Goal: Task Accomplishment & Management: Manage account settings

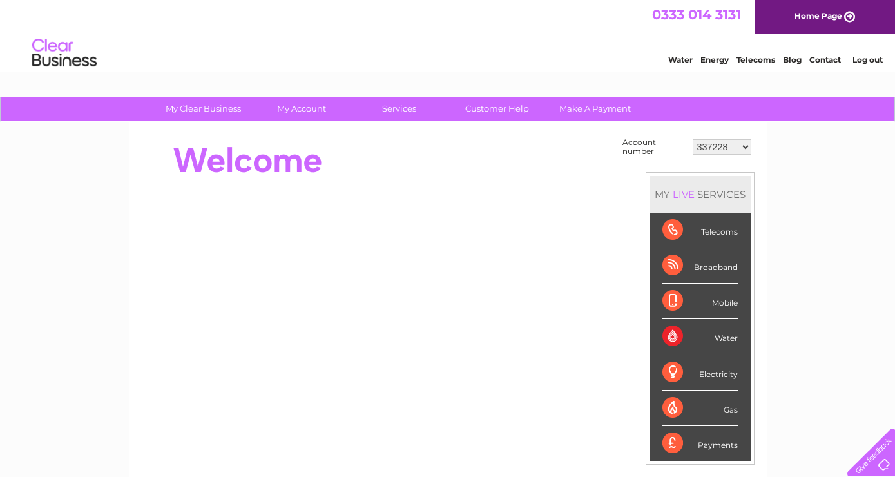
click at [692, 139] on select "337228 382500 439338 442724 442887 444861 444869 445778 447015 452092 452130 45…" at bounding box center [721, 146] width 59 height 15
select select "30308605"
click option "30308605" at bounding box center [0, 0] width 0 height 0
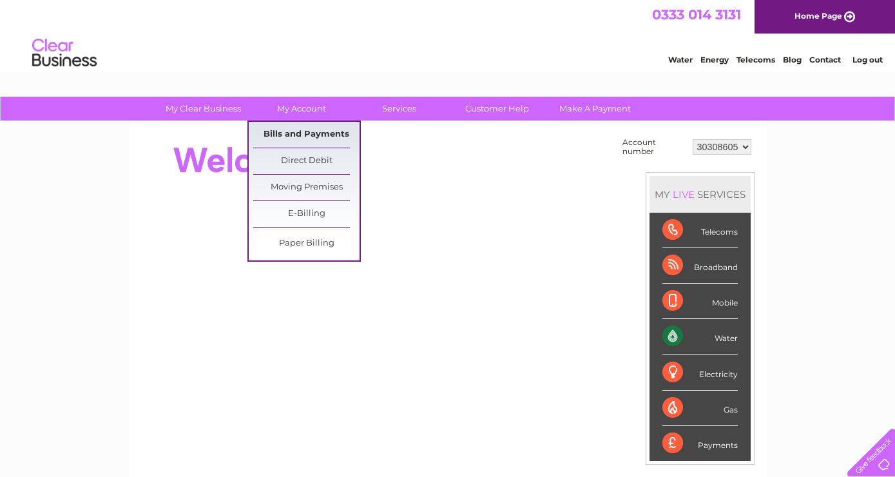
click at [314, 129] on link "Bills and Payments" at bounding box center [306, 135] width 106 height 26
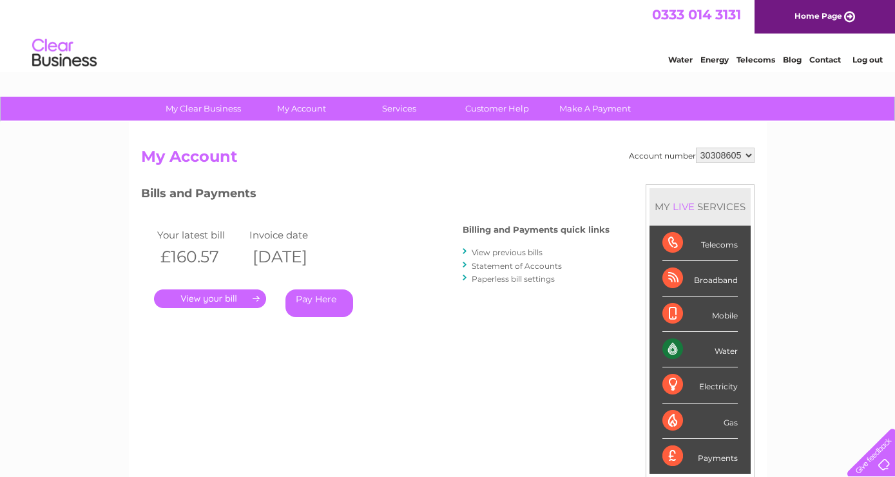
click at [231, 294] on link "." at bounding box center [210, 298] width 112 height 19
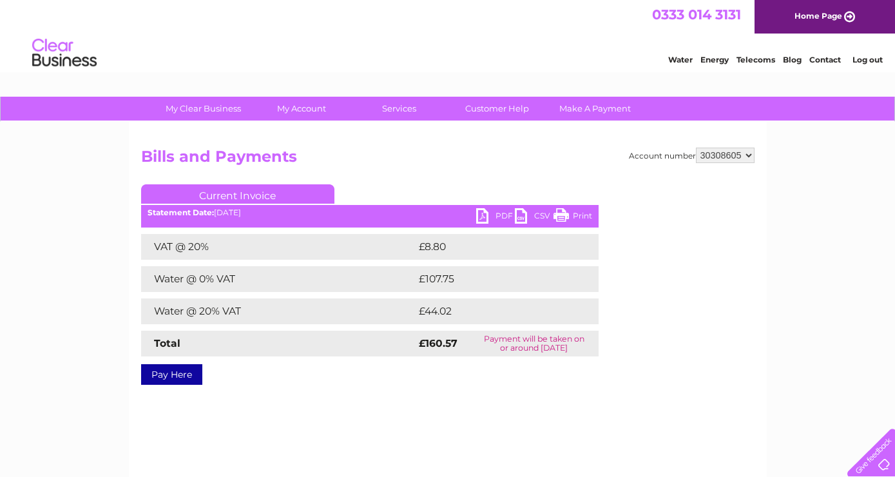
click at [503, 212] on link "PDF" at bounding box center [495, 217] width 39 height 19
click at [696, 147] on select "337228 382500 439338 442724 442887 444861 444869 445778 447015 452092 452130 45…" at bounding box center [725, 154] width 59 height 15
select select "30290448"
click option "30290448" at bounding box center [0, 0] width 0 height 0
click at [502, 215] on link "PDF" at bounding box center [495, 217] width 39 height 19
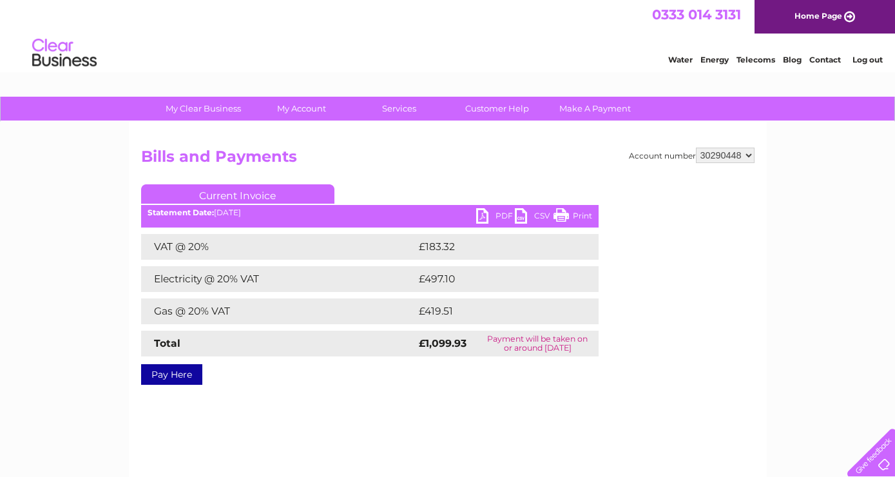
click at [455, 151] on h2 "Bills and Payments" at bounding box center [447, 159] width 613 height 24
